Goal: Information Seeking & Learning: Learn about a topic

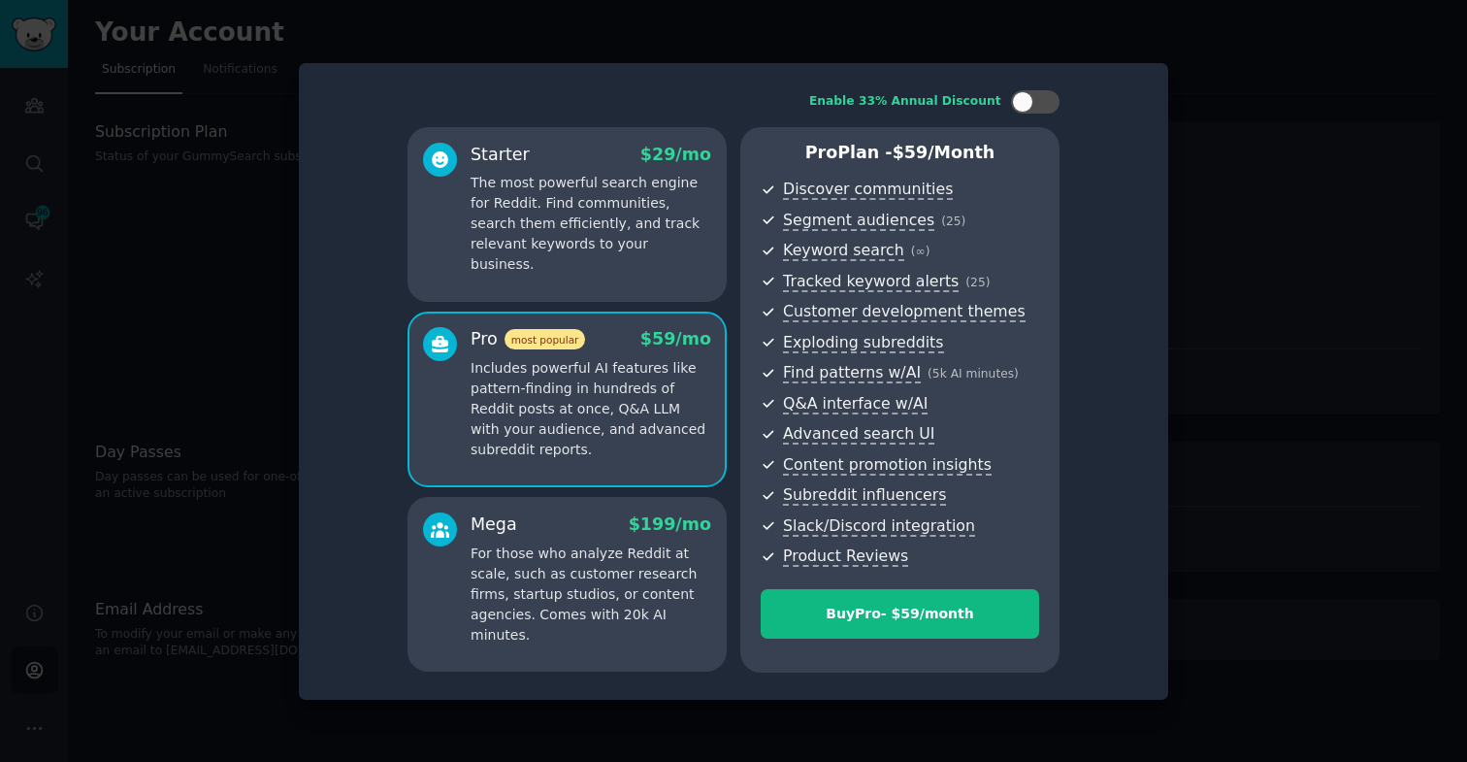
click at [141, 289] on div at bounding box center [733, 381] width 1467 height 762
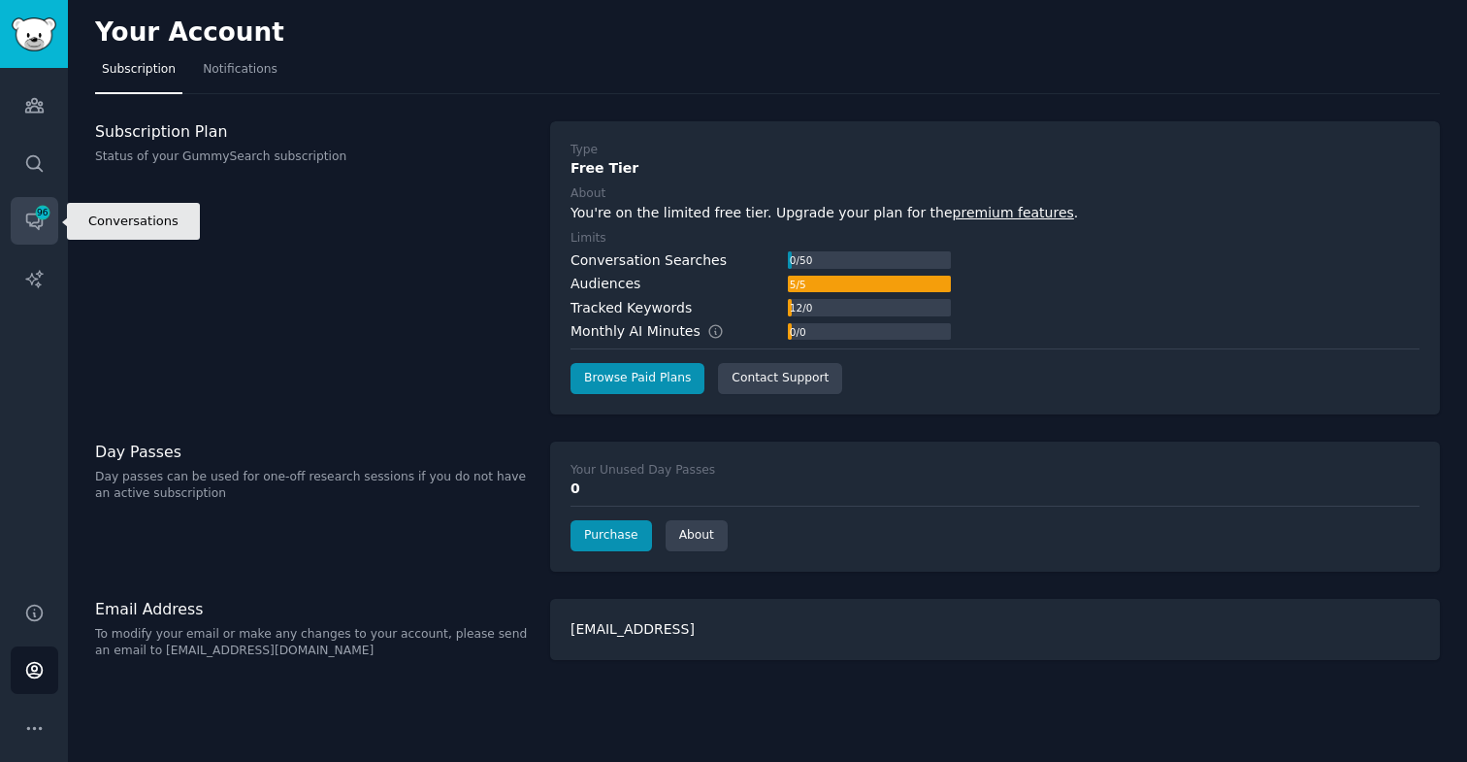
click at [35, 211] on span "96" at bounding box center [42, 213] width 17 height 14
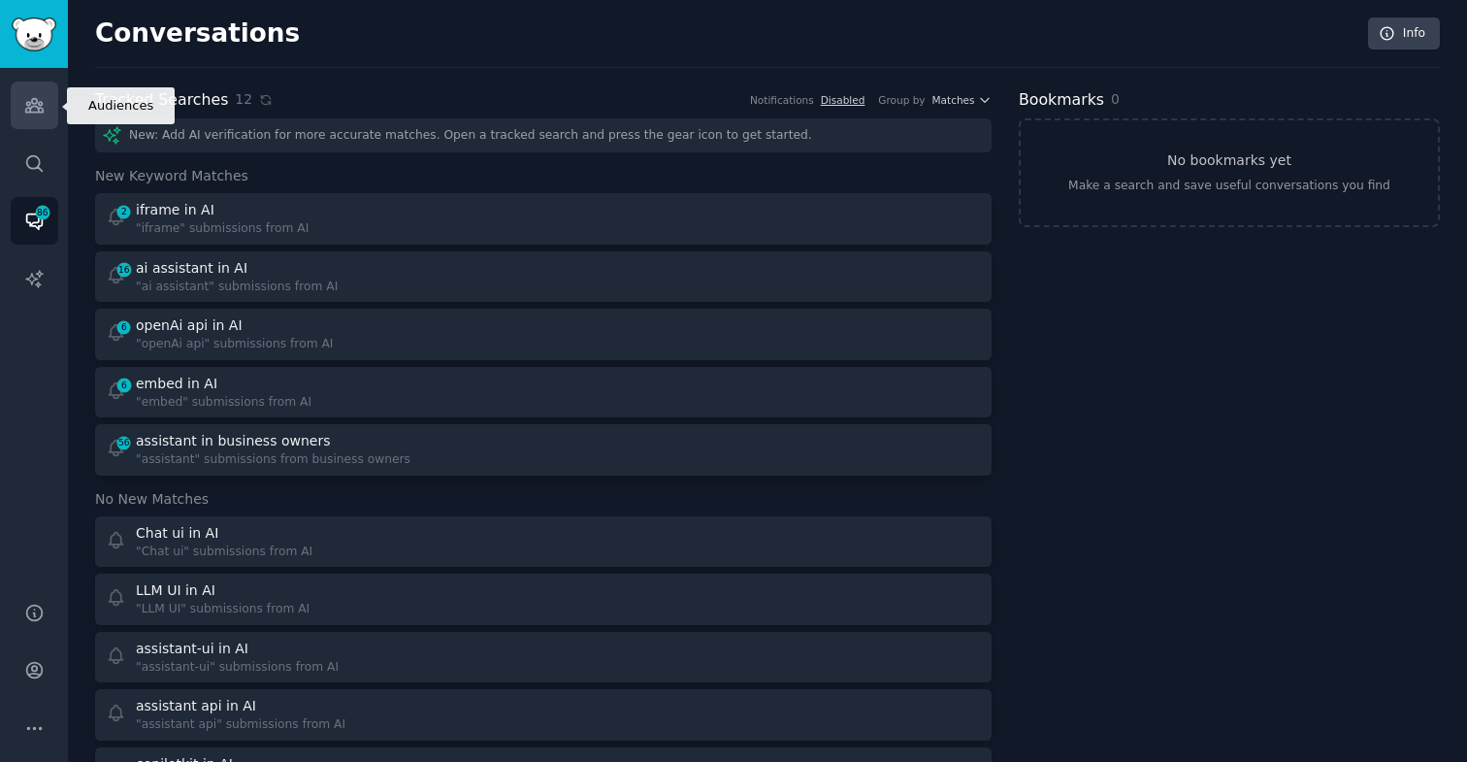
click at [42, 105] on icon "Sidebar" at bounding box center [33, 106] width 17 height 14
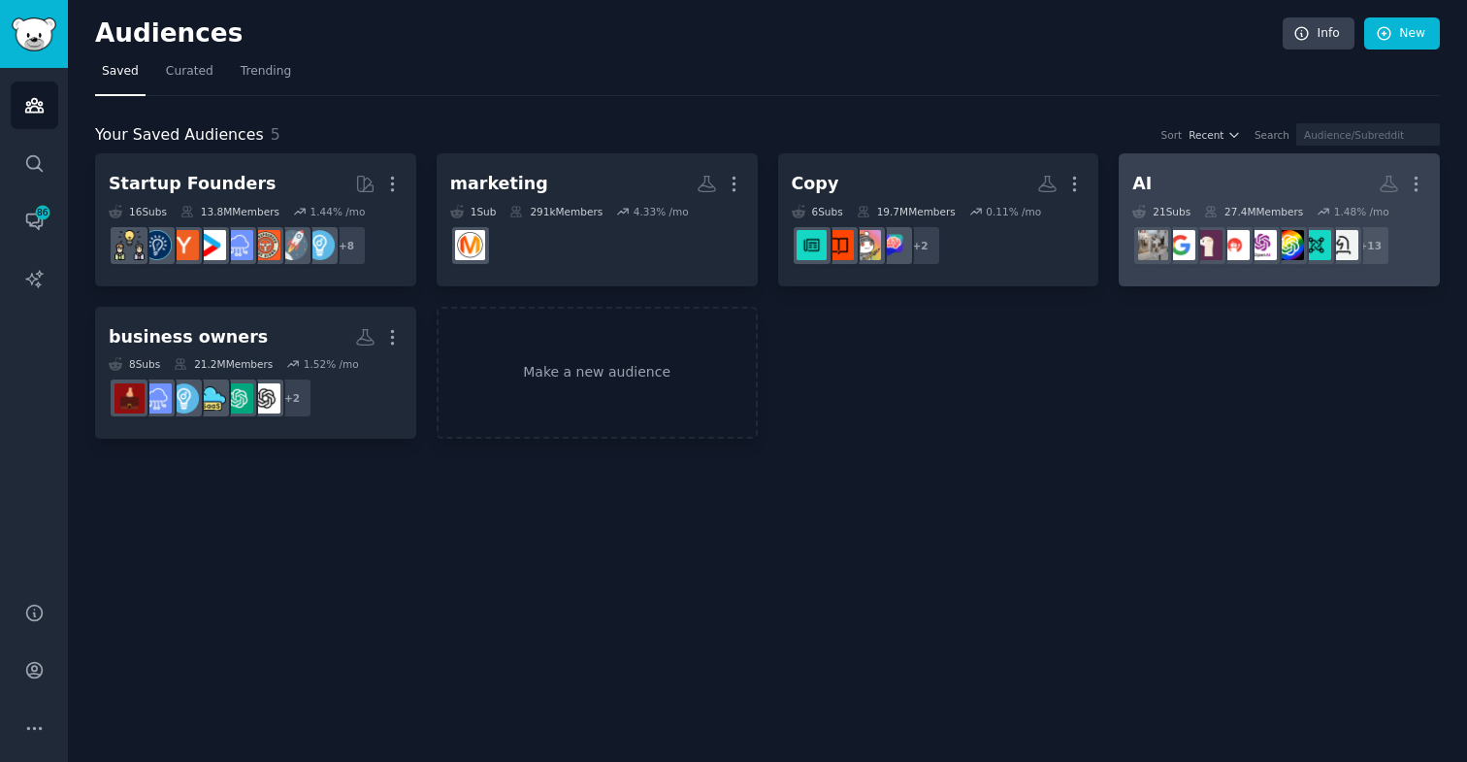
click at [1183, 165] on link "AI More 21 Sub s 27.4M Members 1.48 % /mo + 13" at bounding box center [1279, 219] width 321 height 133
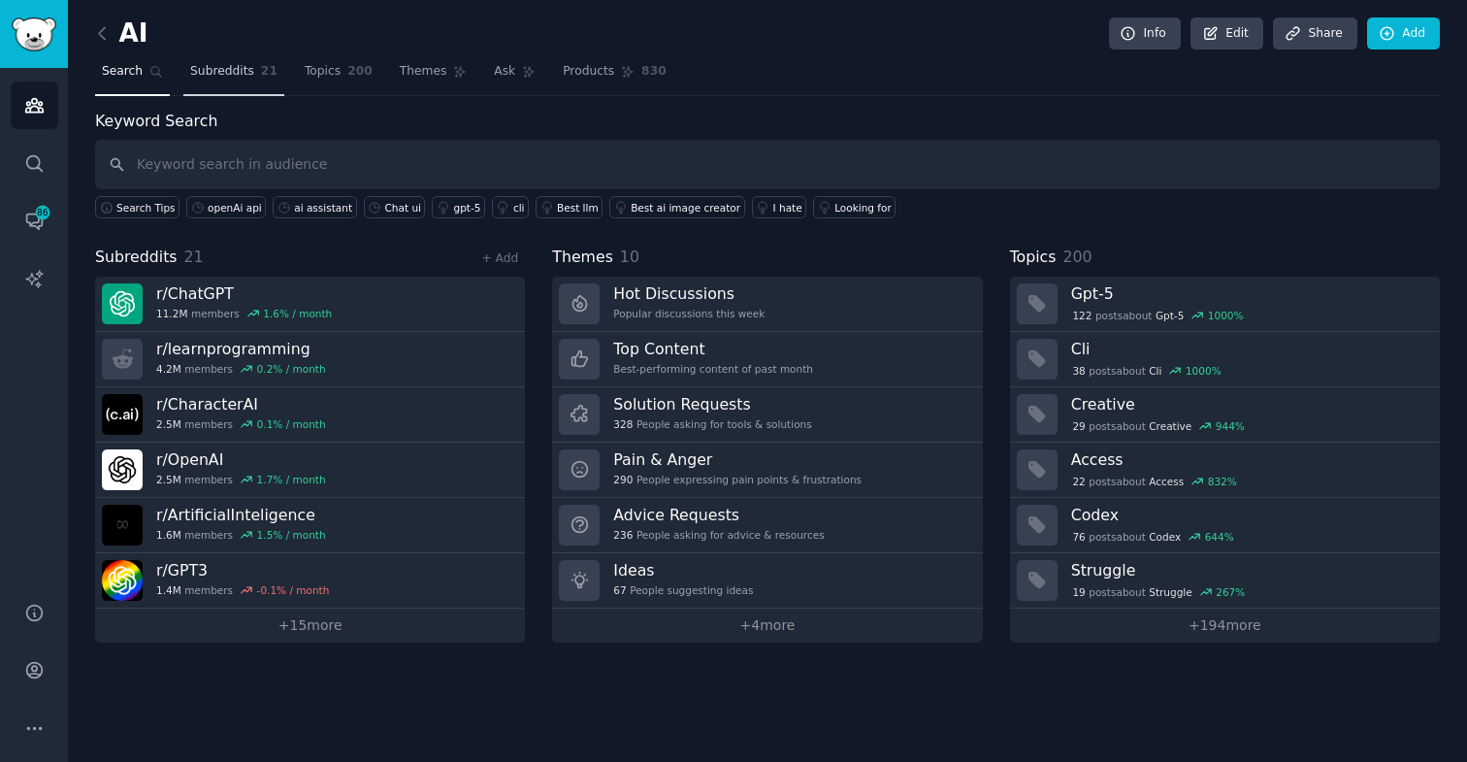
click at [226, 66] on span "Subreddits" at bounding box center [222, 71] width 64 height 17
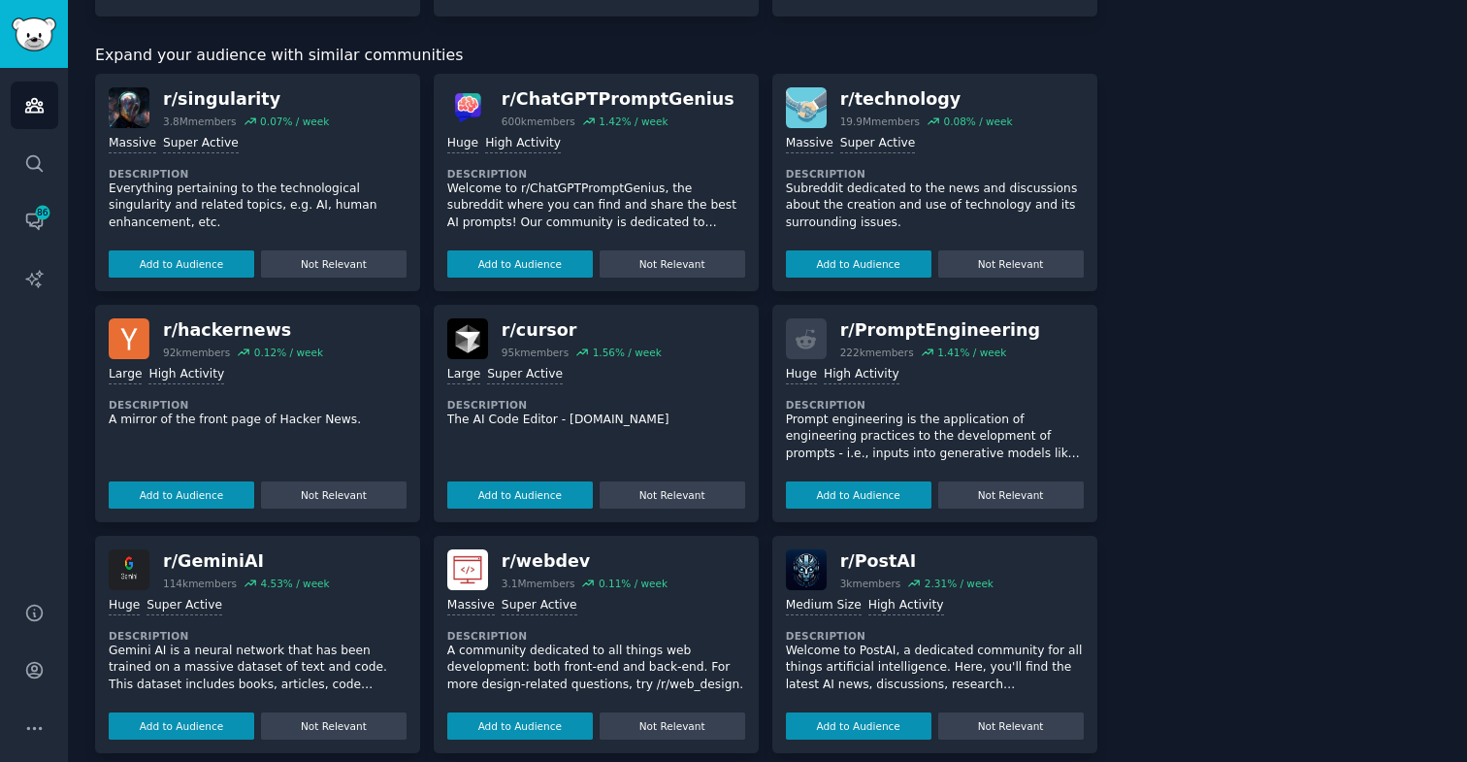
scroll to position [1011, 0]
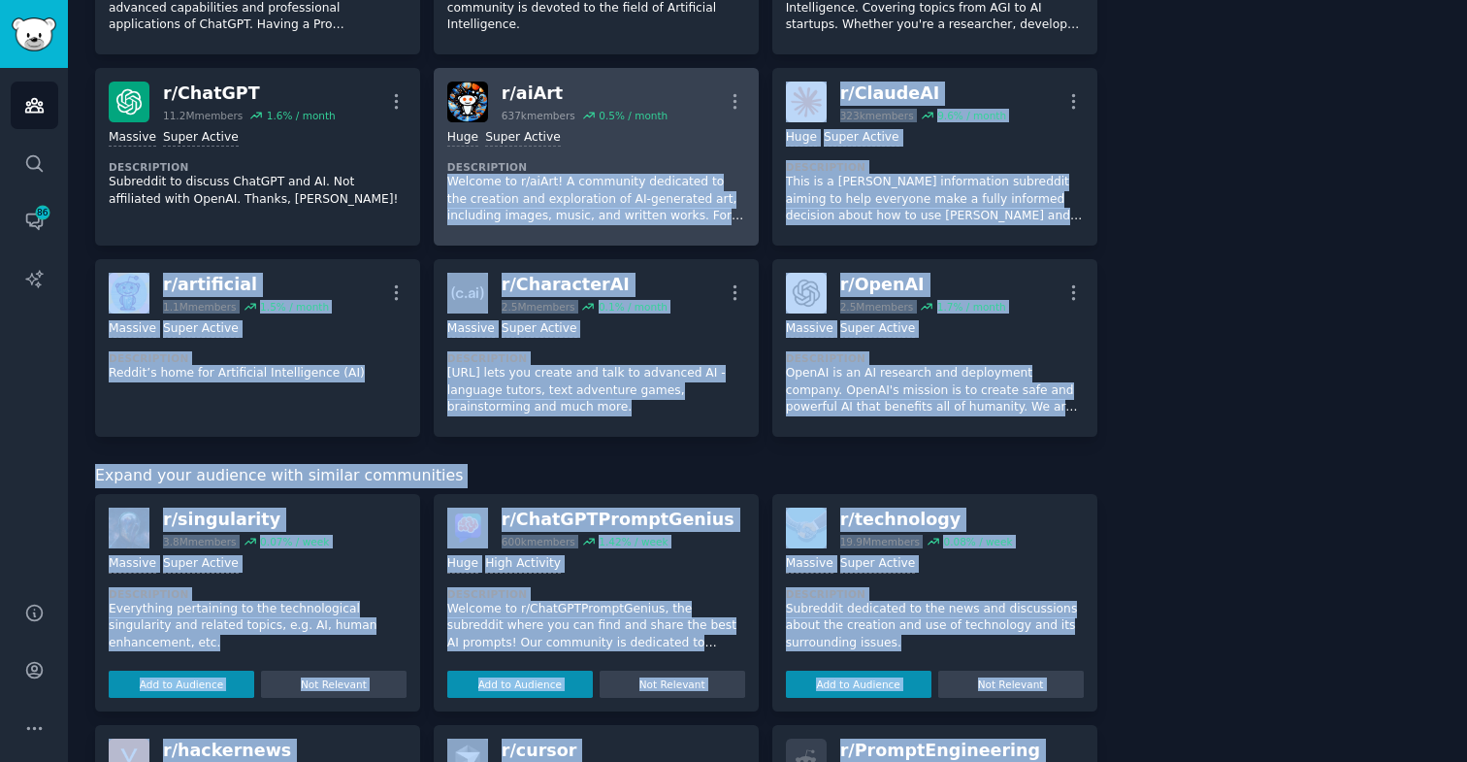
drag, startPoint x: 1099, startPoint y: 396, endPoint x: 623, endPoint y: 159, distance: 532.1
click at [624, 159] on div "Subreddits Sort by Recent r/ learnprogramming 4.2M members 0.2 % / month More M…" at bounding box center [767, 251] width 1345 height 2307
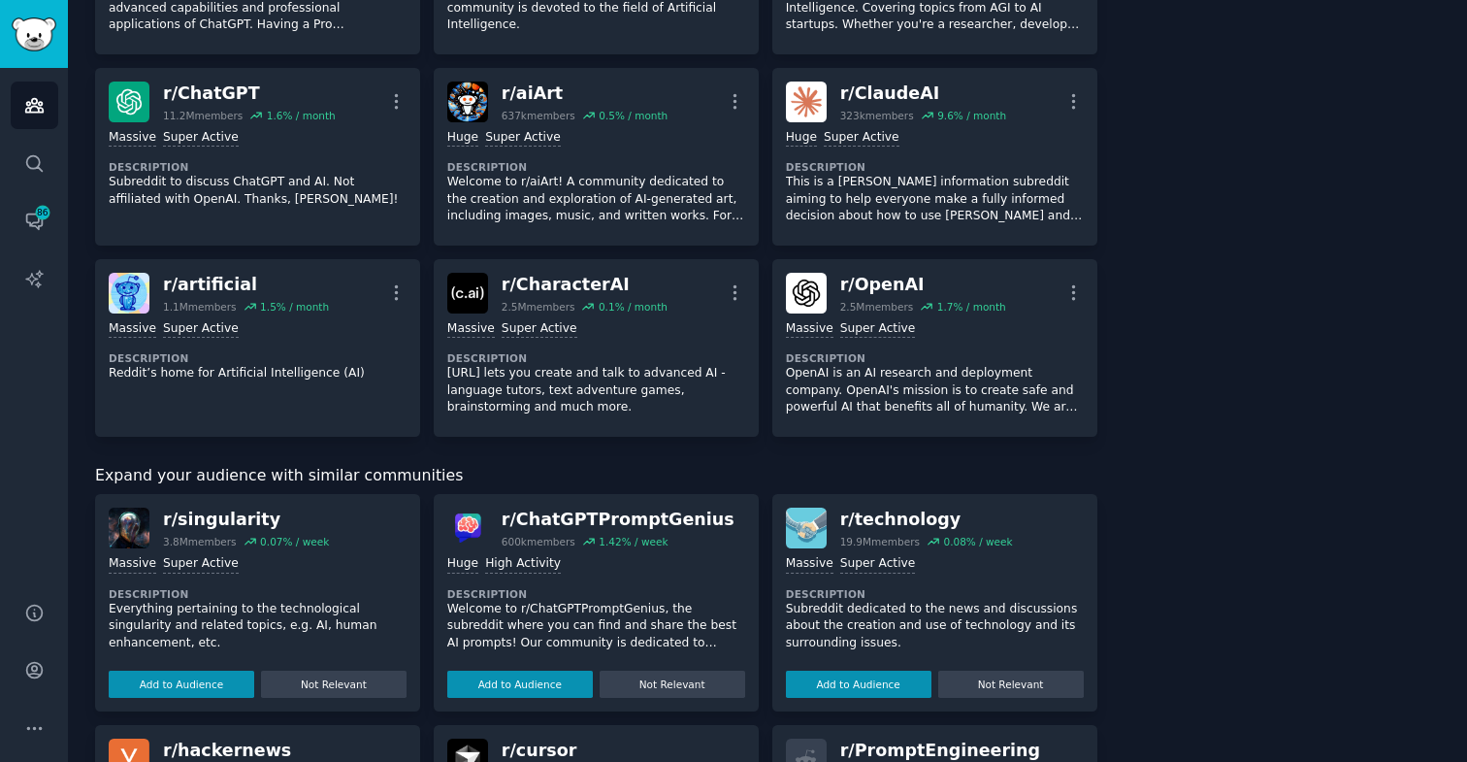
click at [88, 214] on div "AI Info Edit Share Add Search Subreddits 21 Topics 200 Themes Ask Products 830 …" at bounding box center [767, 210] width 1399 height 2443
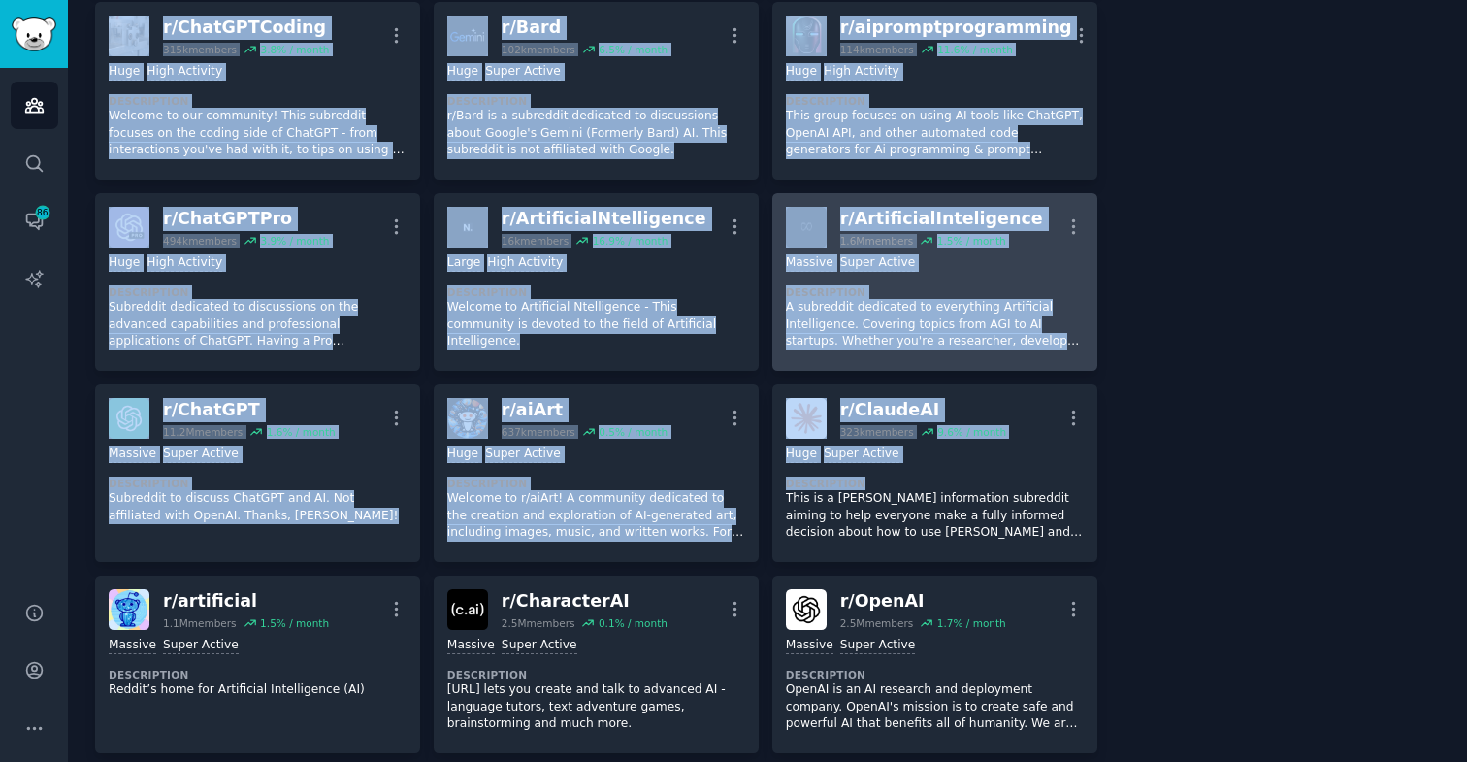
scroll to position [772, 0]
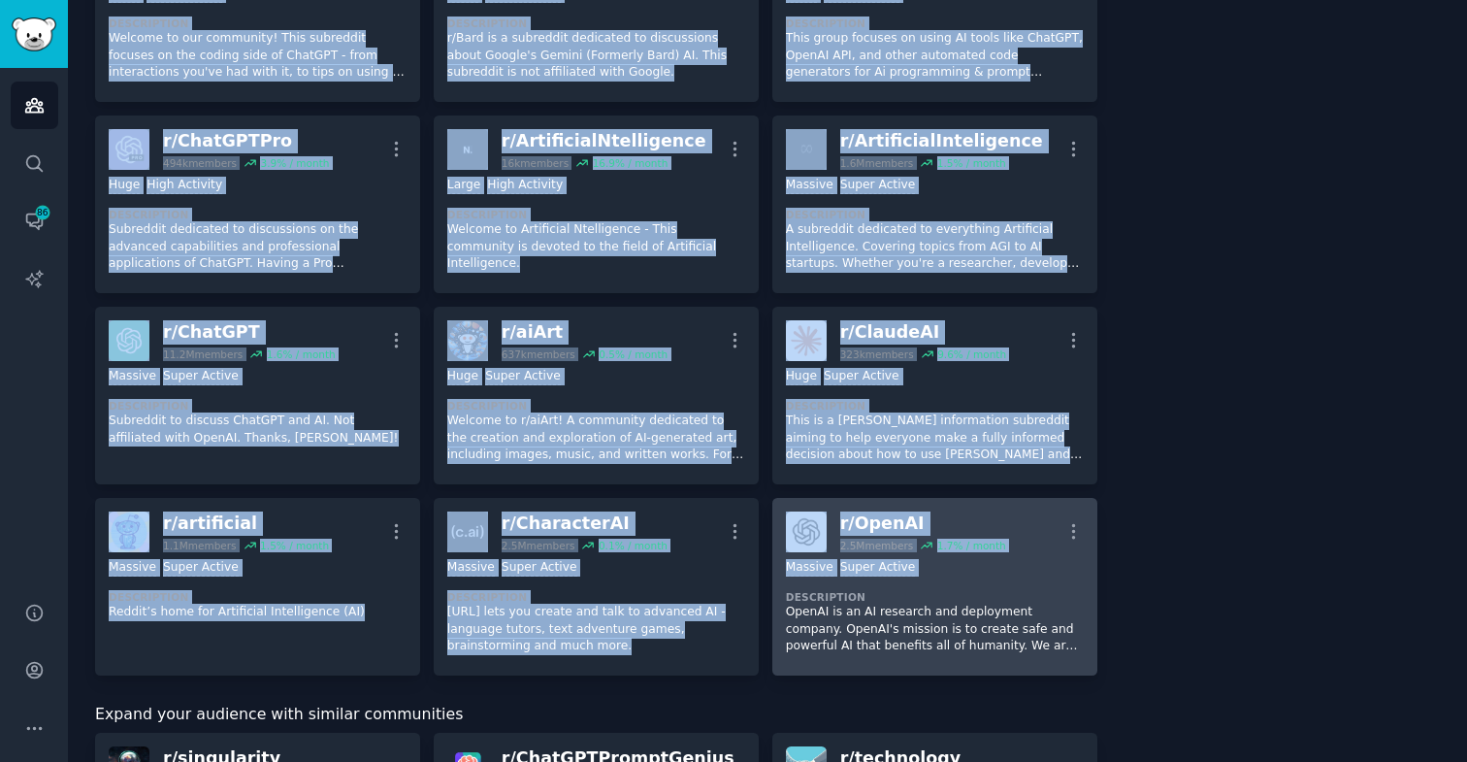
drag, startPoint x: 94, startPoint y: 159, endPoint x: 1034, endPoint y: 574, distance: 1026.7
click at [1034, 574] on div "AI Info Edit Share Add Search Subreddits 21 Topics 200 Themes Ask Products 830 …" at bounding box center [767, 449] width 1399 height 2443
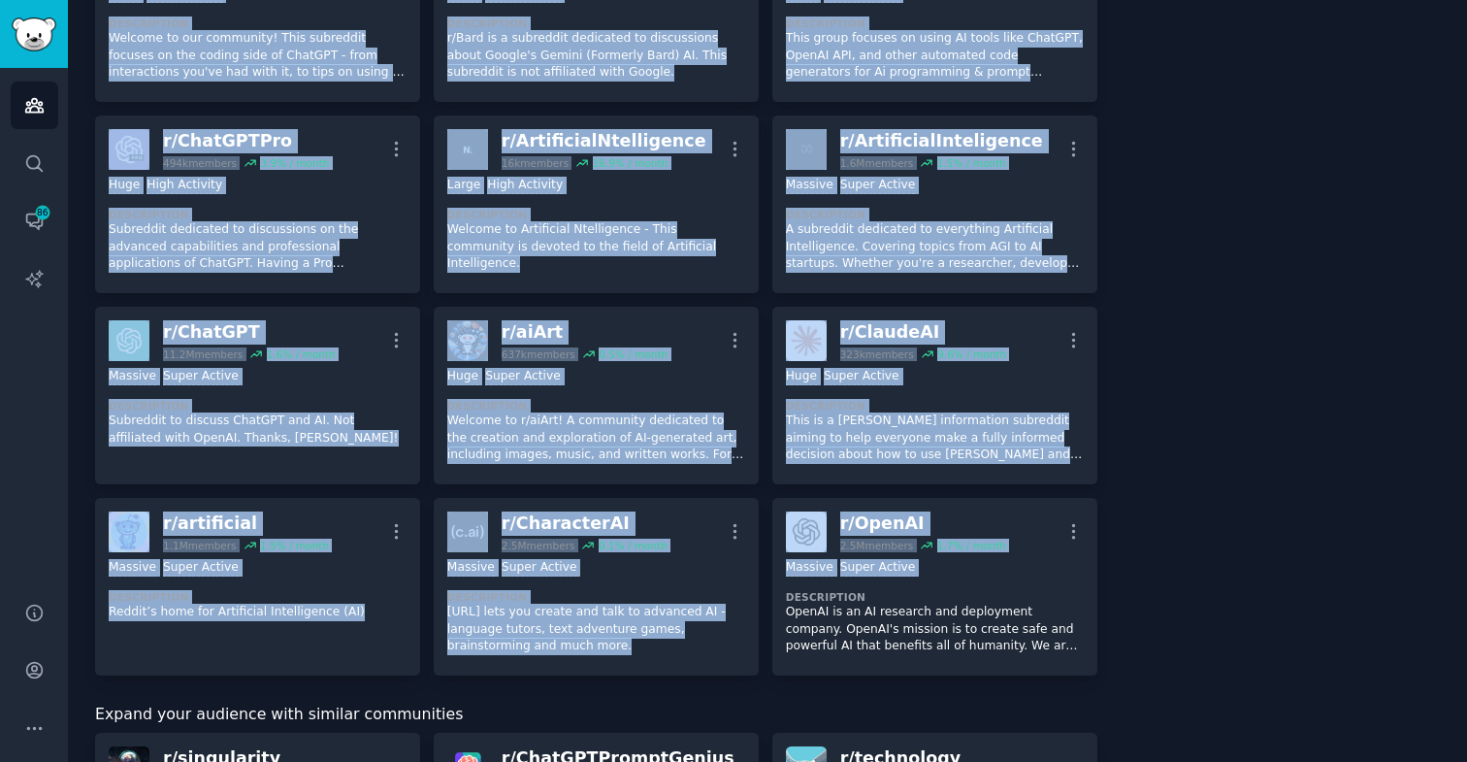
copy div "l/ ipsumdolorsitame 6.1C adipisc 8.8 % / elits Doei Tempori Utlab Etdolo Magnaa…"
click at [30, 237] on link "Conversations 86" at bounding box center [35, 221] width 48 height 48
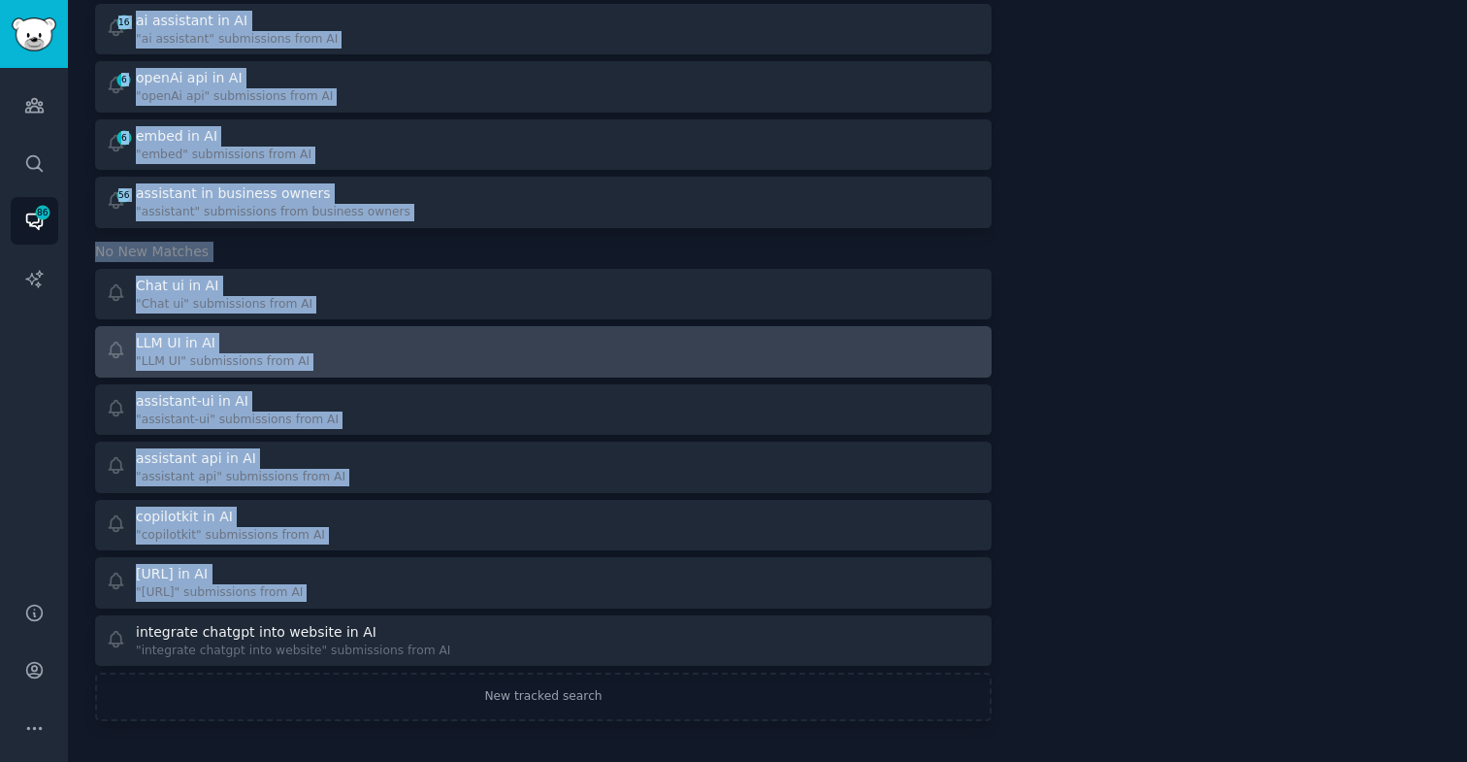
scroll to position [241, 0]
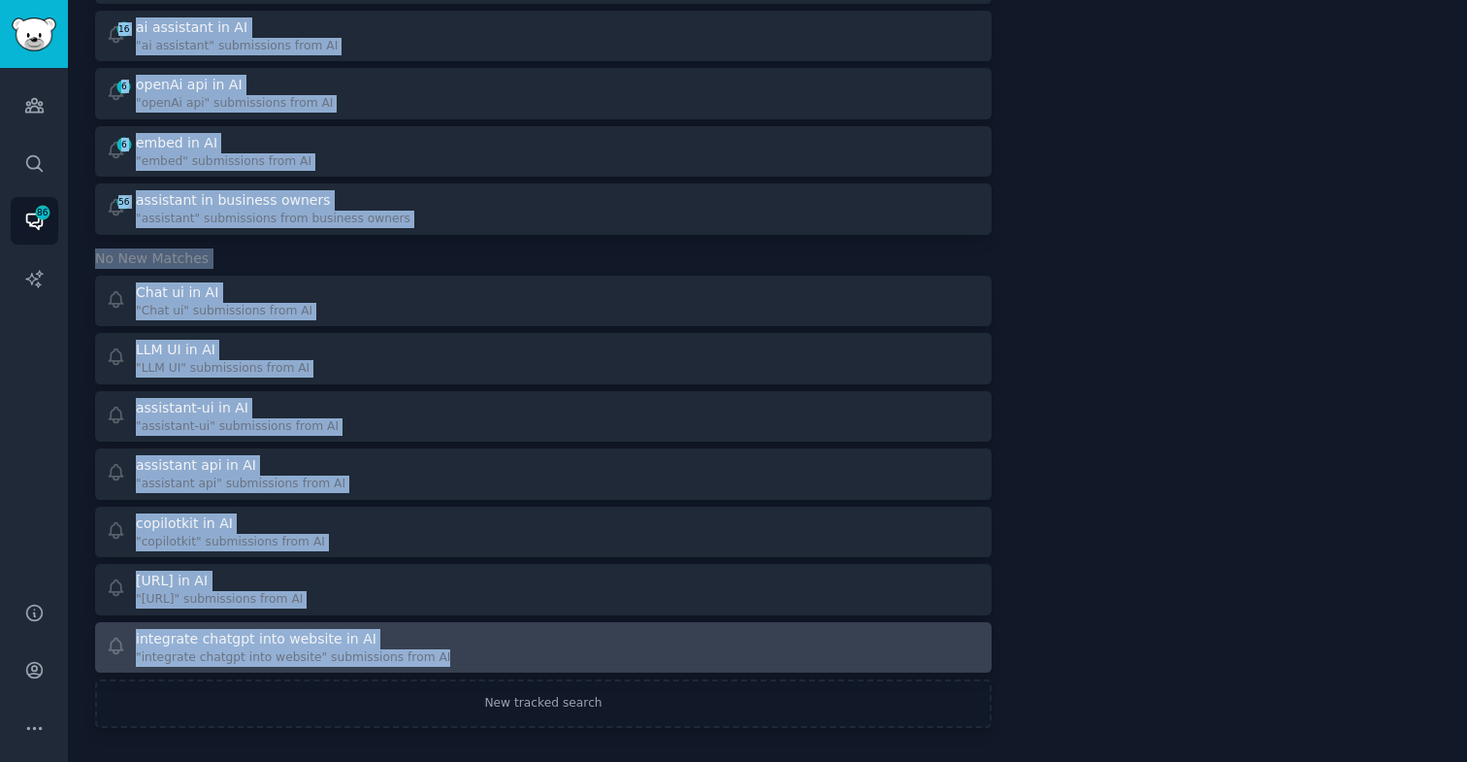
drag, startPoint x: 89, startPoint y: 188, endPoint x: 809, endPoint y: 652, distance: 856.5
click at [810, 654] on div "Conversations Info Tracked Searches 12 Notifications Disabled Group by Matches …" at bounding box center [767, 263] width 1399 height 1009
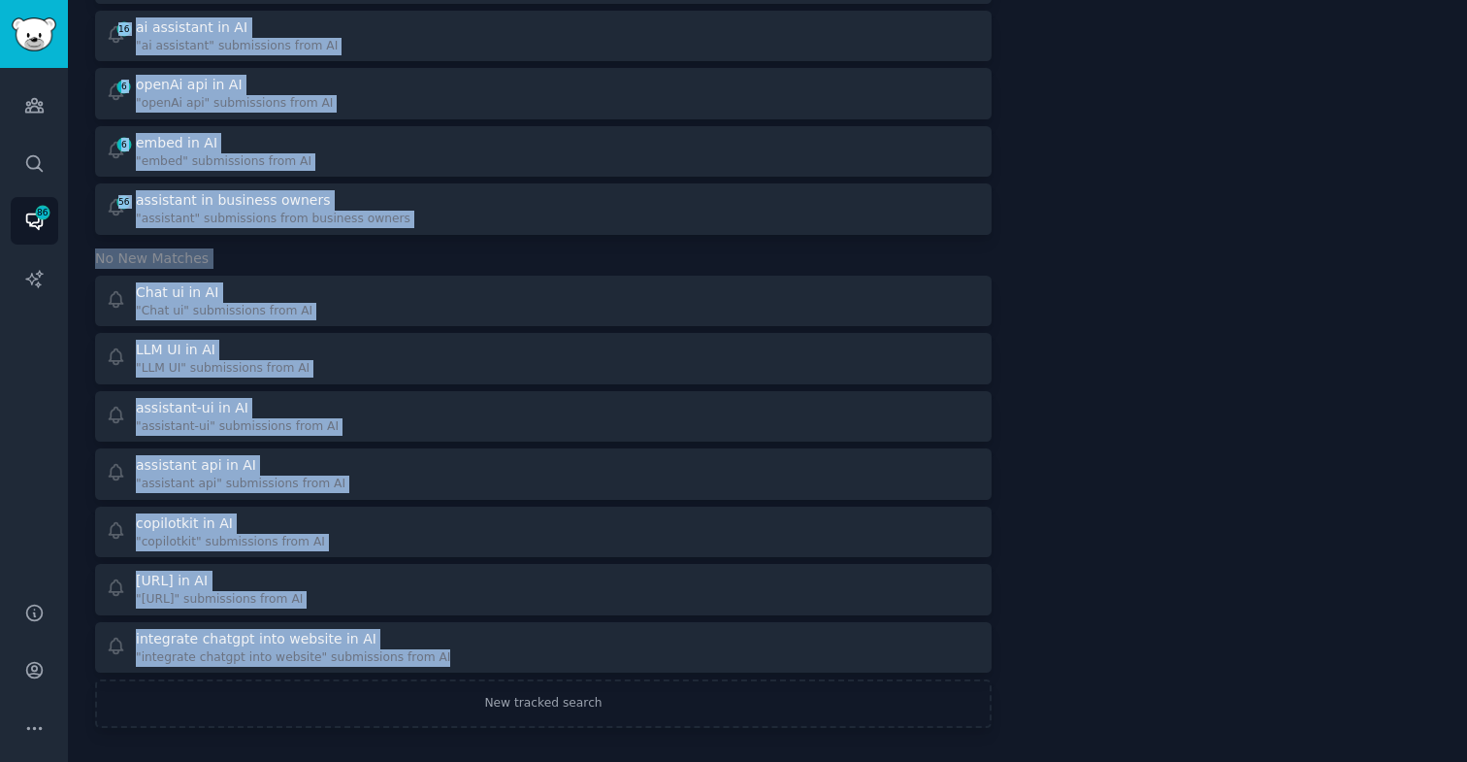
copy div "2 iframe in AI "iframe" submissions from AI 16 ai assistant in AI "ai assistant…"
click at [44, 218] on icon "Sidebar" at bounding box center [42, 212] width 13 height 13
